Goal: Transaction & Acquisition: Purchase product/service

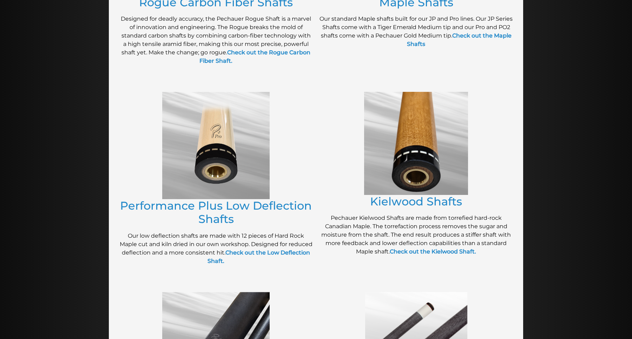
scroll to position [257, 0]
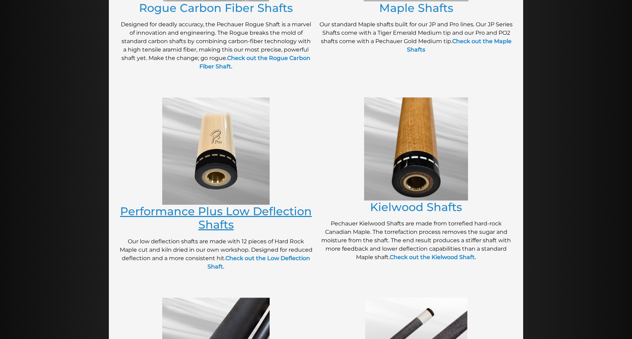
click at [203, 214] on link "Performance Plus Low Deflection Shafts" at bounding box center [216, 218] width 192 height 27
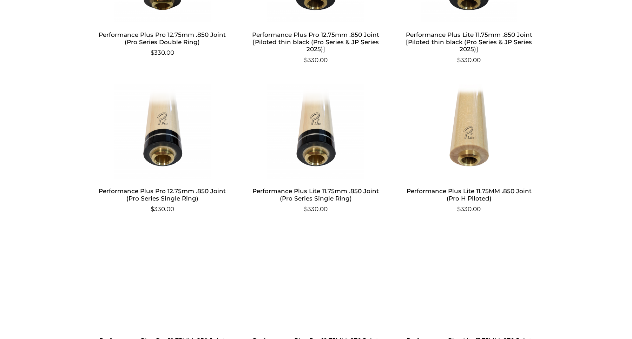
scroll to position [476, 0]
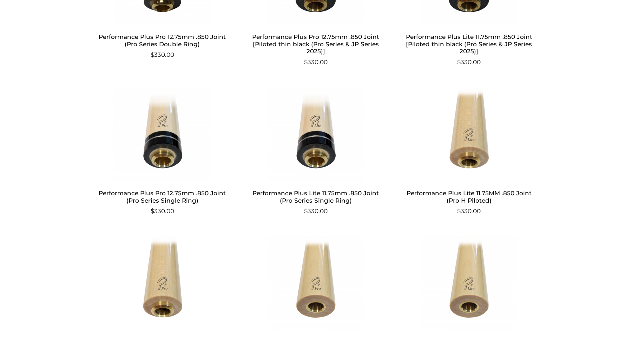
click at [175, 196] on h2 "Performance Plus Pro 12.75mm .850 Joint (Pro Series Single Ring)" at bounding box center [162, 197] width 137 height 20
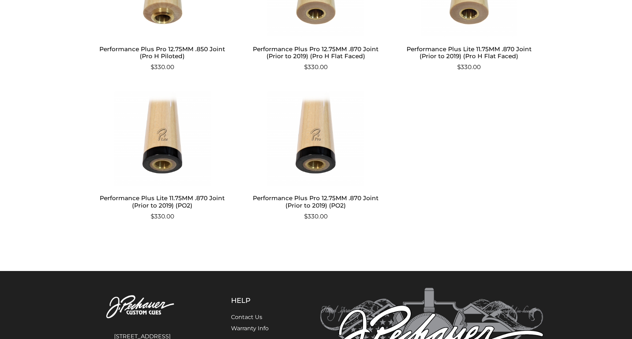
scroll to position [862, 0]
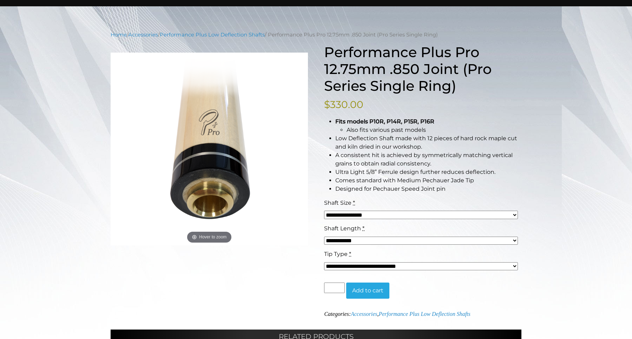
scroll to position [65, 0]
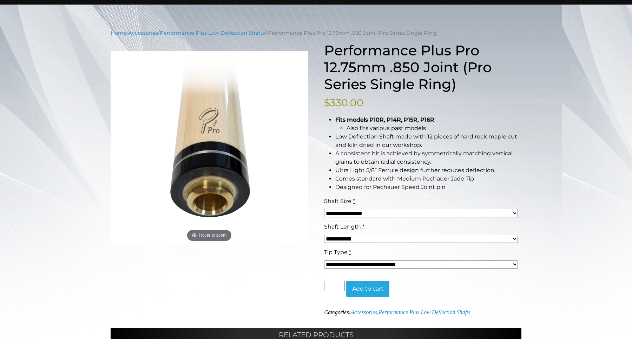
click at [382, 212] on select "**********" at bounding box center [421, 213] width 194 height 8
click at [369, 168] on li "Ultra Light 5/8” Ferrule design further reduces deflection." at bounding box center [428, 170] width 186 height 8
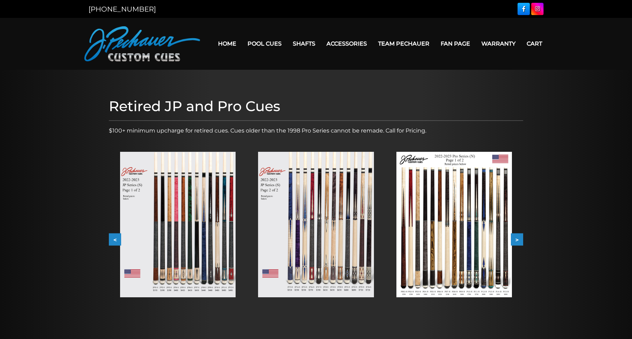
click at [166, 201] on img at bounding box center [177, 225] width 115 height 146
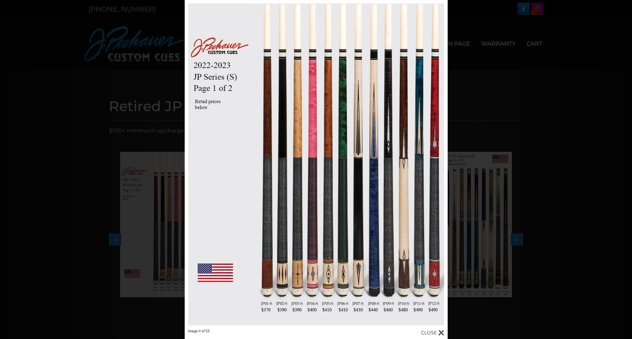
click at [164, 231] on div "Image 4 of 53" at bounding box center [316, 169] width 632 height 339
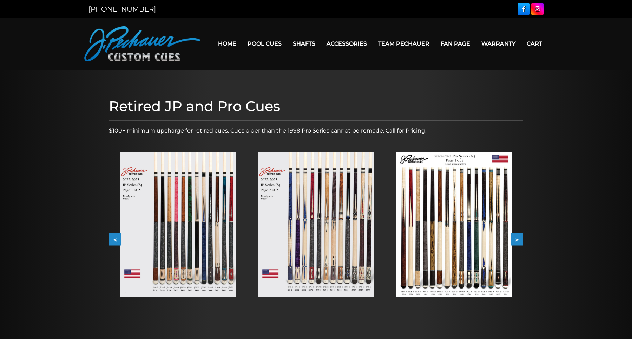
click at [418, 186] on img at bounding box center [453, 225] width 115 height 146
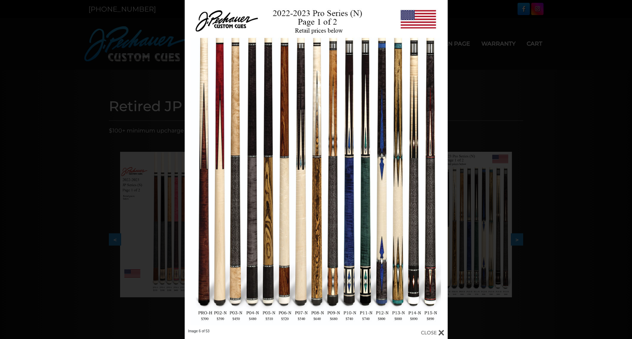
click at [119, 151] on div "Image 6 of 53" at bounding box center [316, 169] width 632 height 339
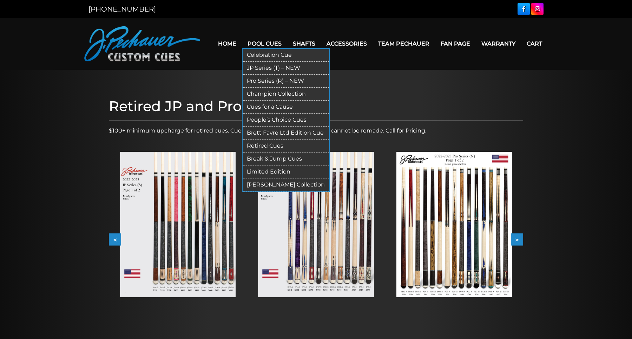
click at [265, 68] on link "JP Series (T) – NEW" at bounding box center [286, 68] width 86 height 13
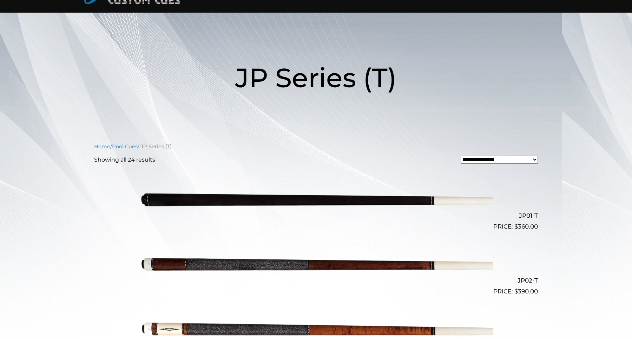
scroll to position [59, 0]
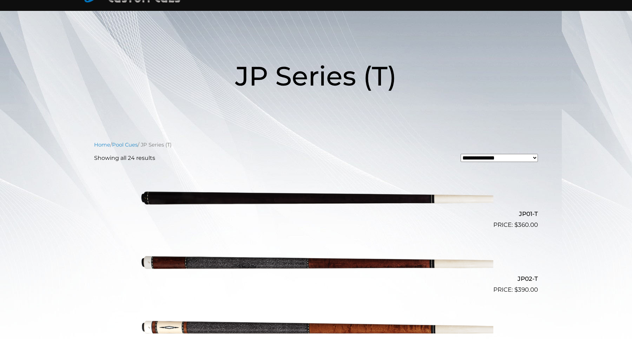
click at [277, 188] on img at bounding box center [316, 197] width 354 height 59
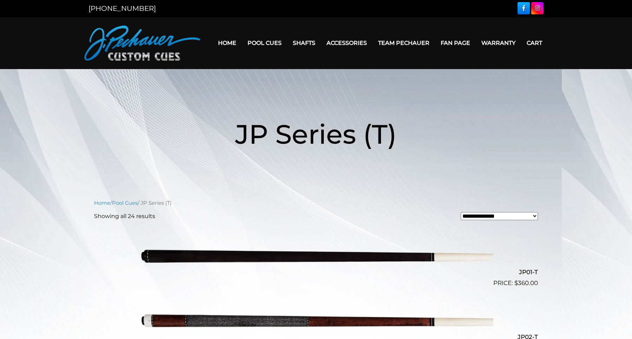
scroll to position [0, 0]
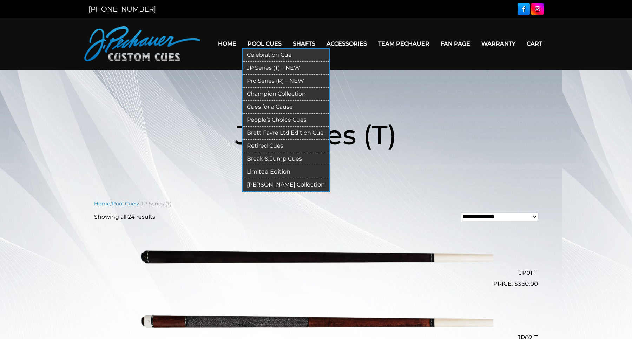
click at [291, 82] on link "Pro Series (R) – NEW" at bounding box center [286, 81] width 86 height 13
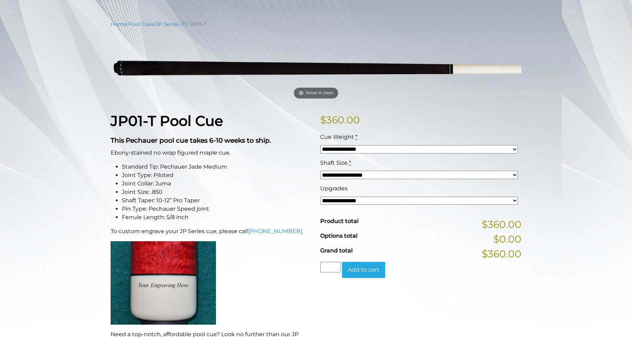
scroll to position [75, 0]
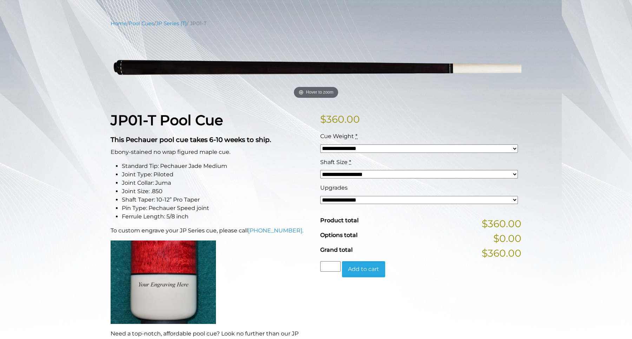
click at [333, 203] on select "**********" at bounding box center [419, 200] width 198 height 8
click at [175, 217] on li "Ferrule Length: 5/8 inch" at bounding box center [217, 217] width 190 height 8
click at [172, 218] on li "Ferrule Length: 5/8 inch" at bounding box center [217, 217] width 190 height 8
click at [187, 207] on li "Pin Type: Pechauer Speed joint" at bounding box center [217, 208] width 190 height 8
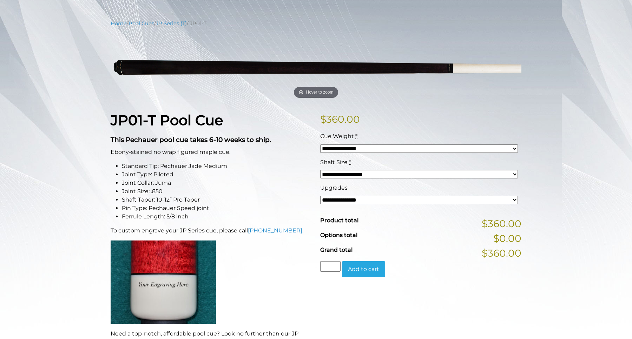
click at [187, 207] on li "Pin Type: Pechauer Speed joint" at bounding box center [217, 208] width 190 height 8
click at [158, 211] on li "Pin Type: Pechauer Speed joint" at bounding box center [217, 208] width 190 height 8
click at [193, 213] on li "Ferrule Length: 5/8 inch" at bounding box center [217, 217] width 190 height 8
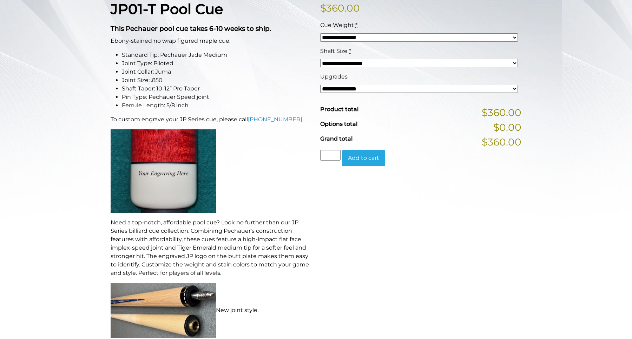
scroll to position [32, 0]
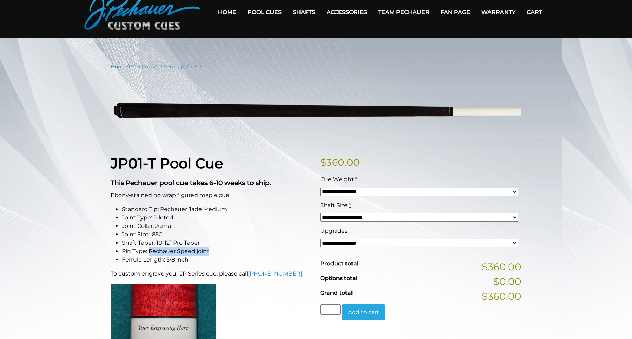
drag, startPoint x: 150, startPoint y: 252, endPoint x: 223, endPoint y: 253, distance: 73.0
click at [223, 253] on li "Pin Type: Pechauer Speed joint" at bounding box center [217, 251] width 190 height 8
copy li "Pechauer Speed joint"
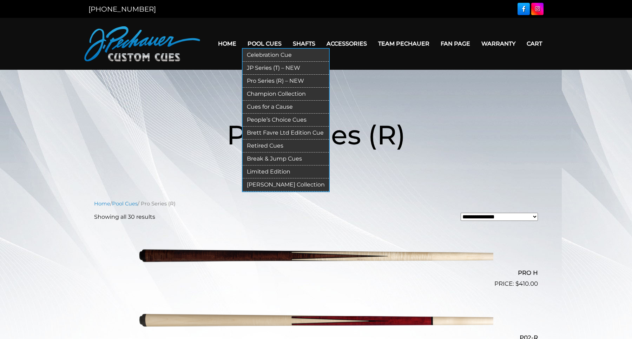
click at [285, 161] on link "Break & Jump Cues" at bounding box center [286, 159] width 86 height 13
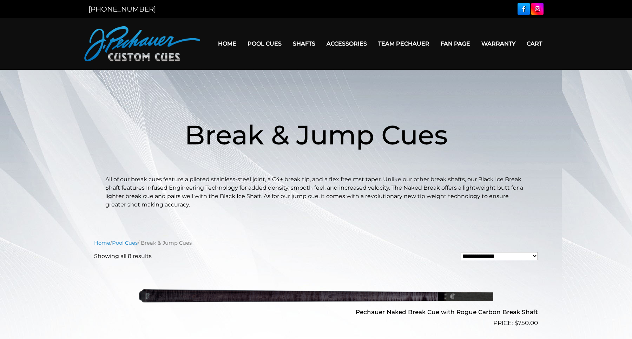
scroll to position [84, 0]
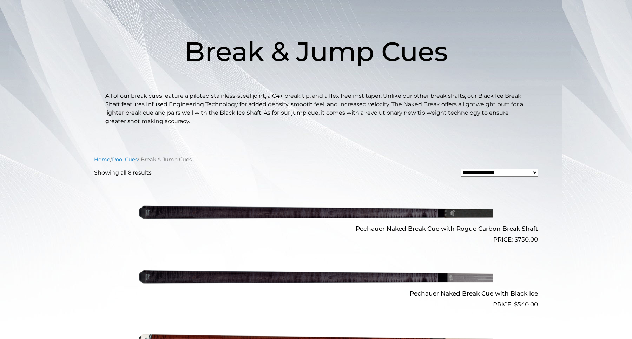
click at [318, 209] on img at bounding box center [316, 212] width 354 height 59
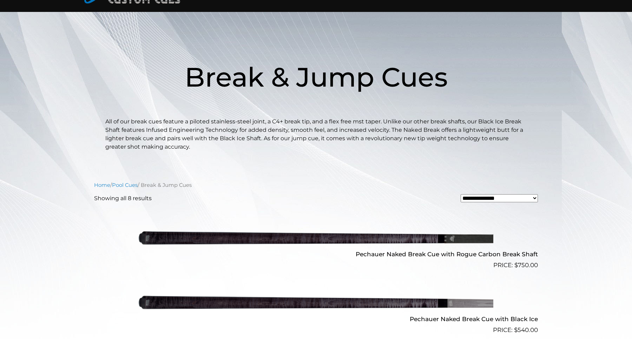
scroll to position [0, 0]
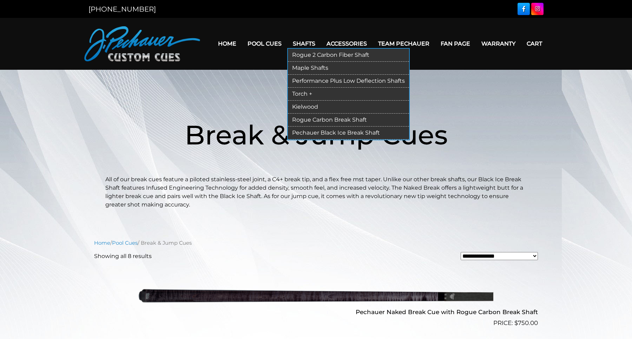
click at [308, 47] on link "Shafts" at bounding box center [304, 44] width 34 height 18
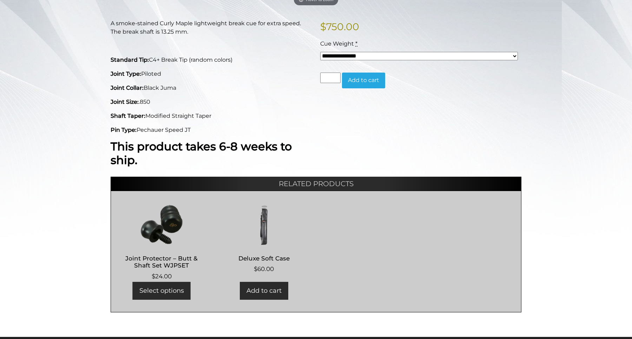
scroll to position [168, 0]
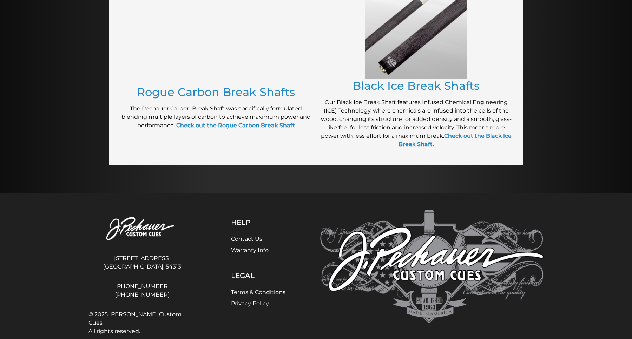
scroll to position [590, 0]
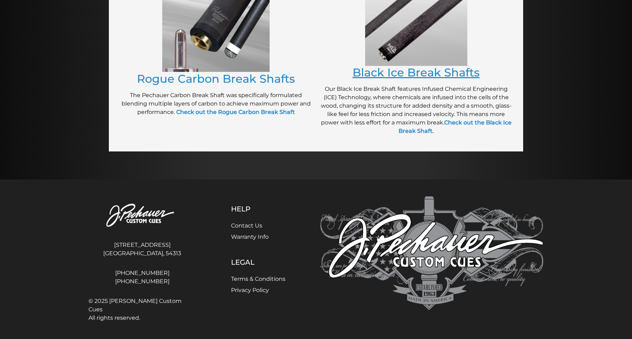
click at [408, 76] on link "Black Ice Break Shafts" at bounding box center [415, 73] width 127 height 14
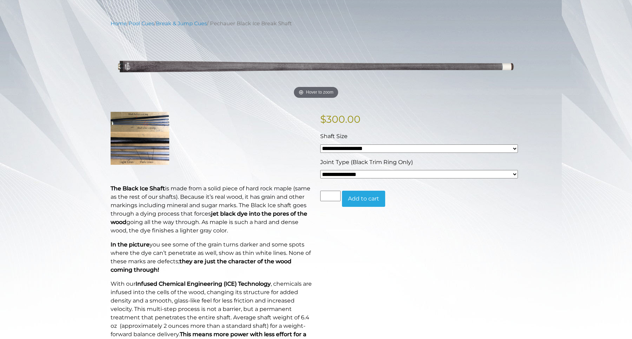
scroll to position [67, 0]
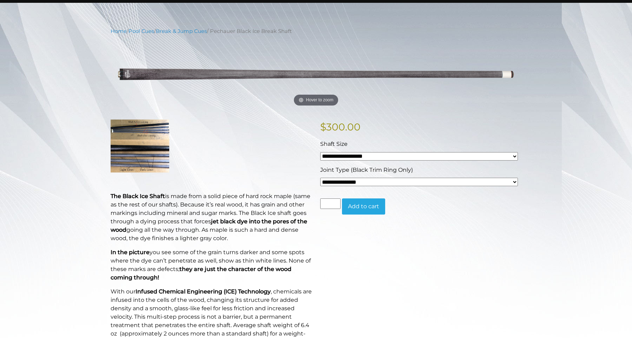
click at [348, 187] on div "**********" at bounding box center [418, 179] width 201 height 26
click at [356, 186] on div "**********" at bounding box center [418, 179] width 201 height 26
click at [362, 183] on select "**********" at bounding box center [419, 182] width 198 height 8
select select "*****"
click at [320, 178] on select "**********" at bounding box center [419, 182] width 198 height 8
